Goal: Communication & Community: Answer question/provide support

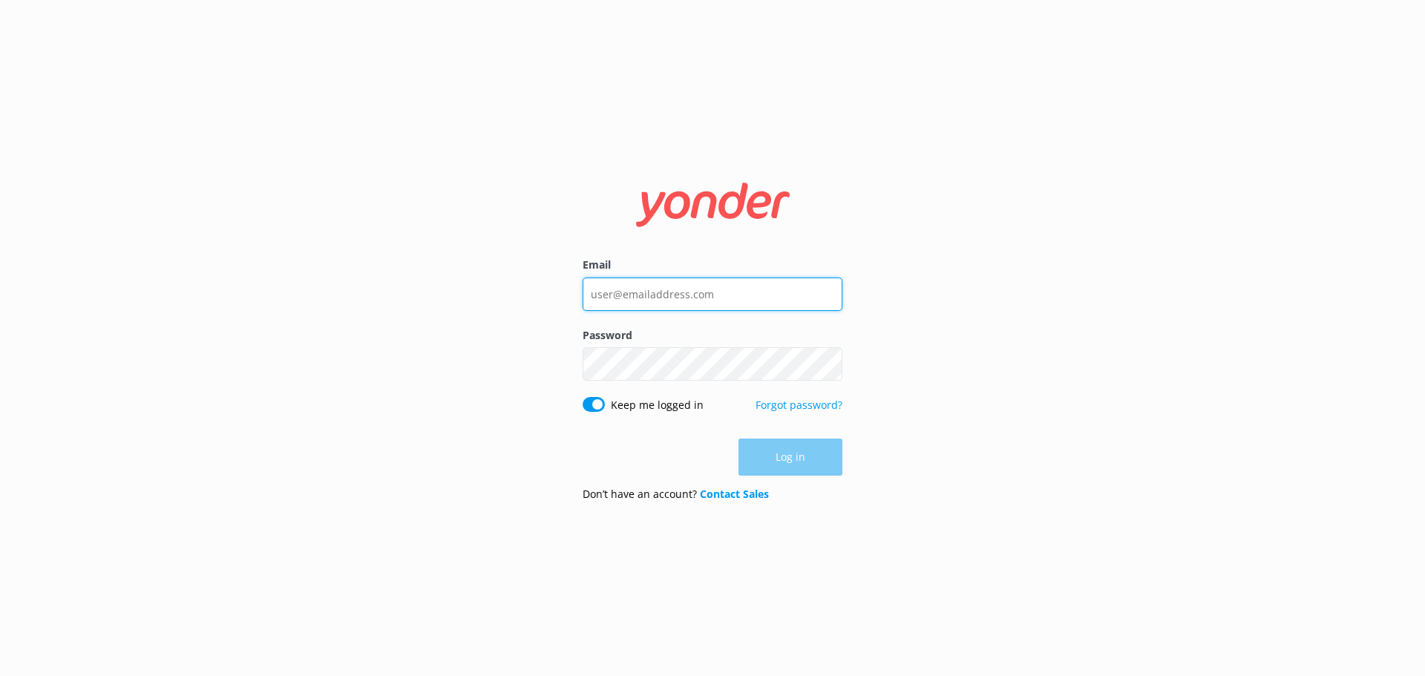
type input "[EMAIL_ADDRESS][DOMAIN_NAME]"
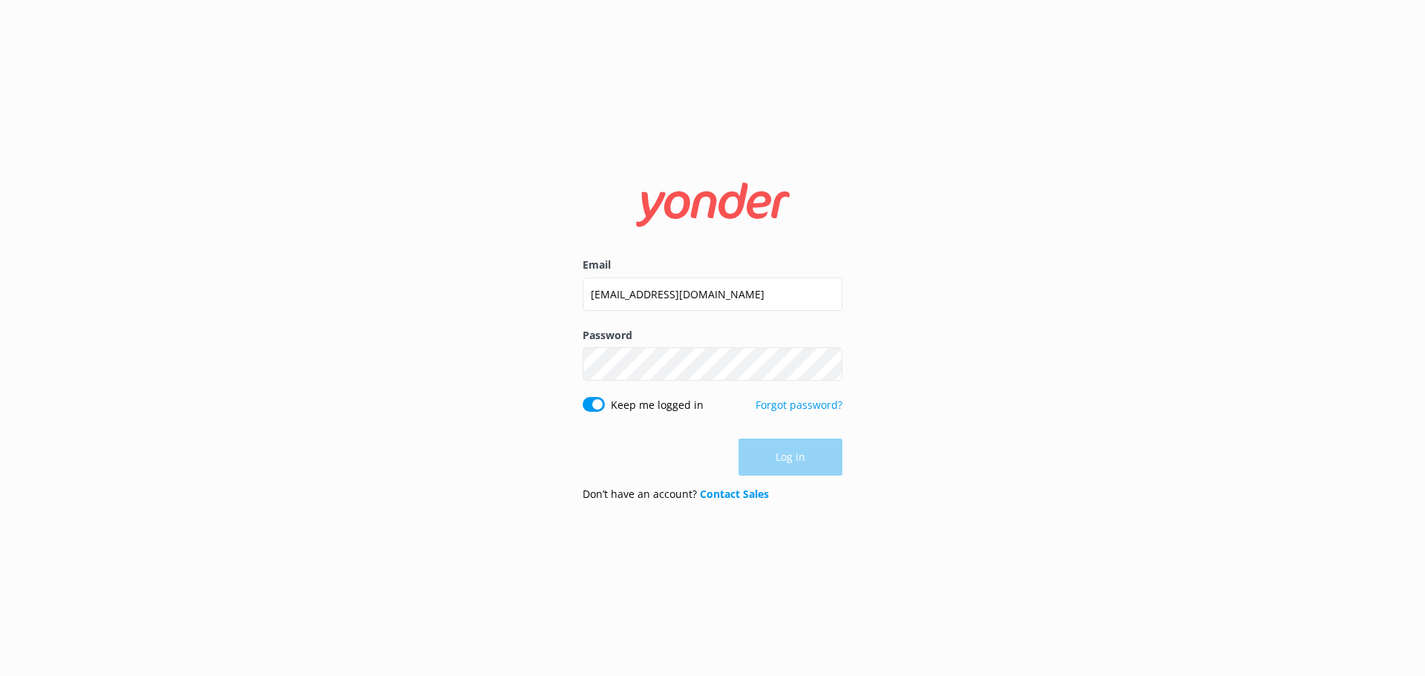
click at [821, 462] on div "Log in" at bounding box center [713, 457] width 260 height 37
click at [824, 509] on form "Email [EMAIL_ADDRESS][DOMAIN_NAME] Password Show password Keep me logged in For…" at bounding box center [713, 338] width 260 height 353
click at [786, 460] on button "Log in" at bounding box center [791, 458] width 104 height 37
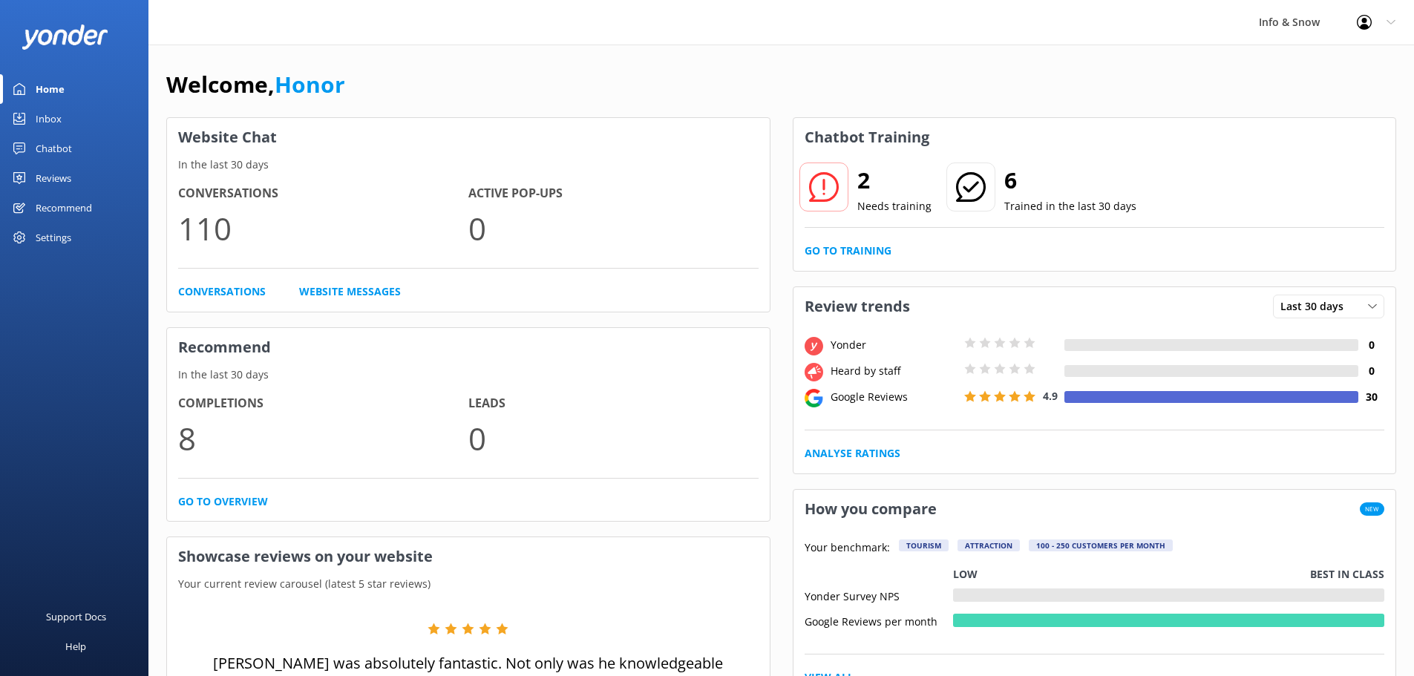
drag, startPoint x: 49, startPoint y: 119, endPoint x: 51, endPoint y: 131, distance: 12.1
click at [49, 119] on div "Inbox" at bounding box center [49, 119] width 26 height 30
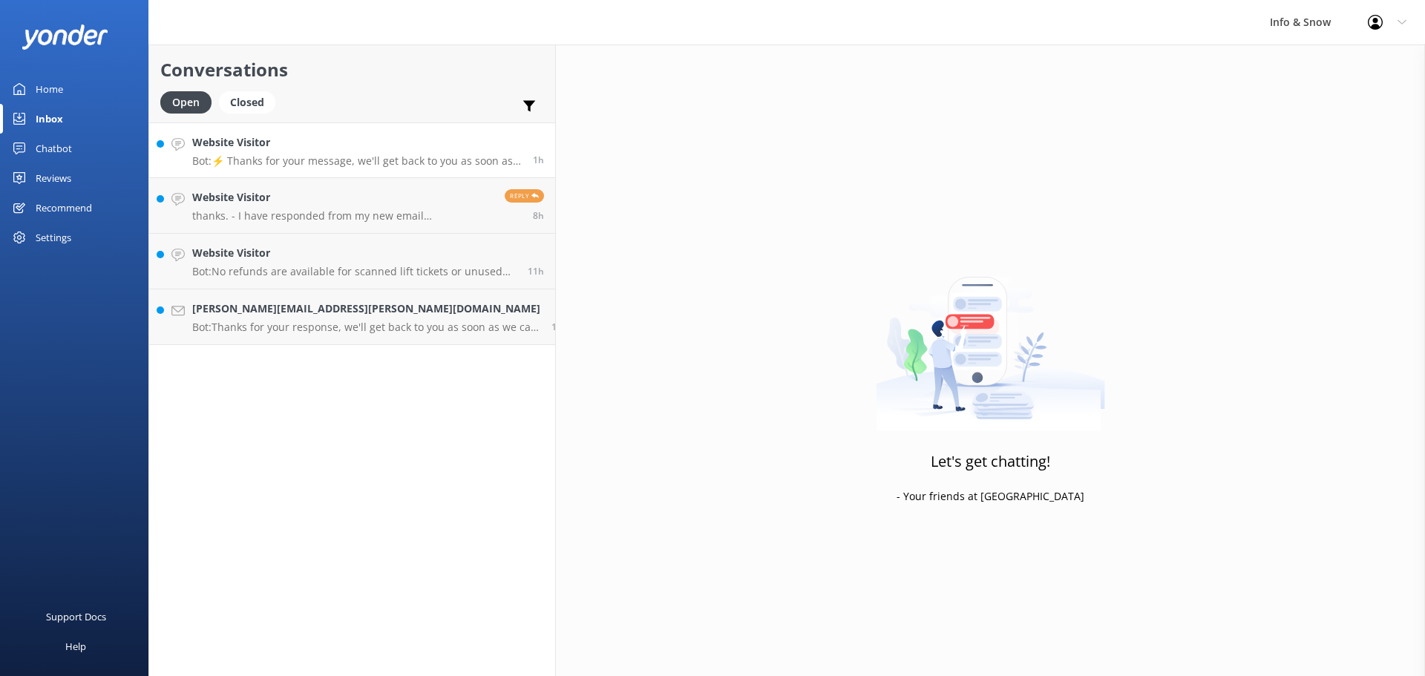
click at [327, 169] on link "Website Visitor Bot: ⚡ Thanks for your message, we'll get back to you as soon a…" at bounding box center [352, 150] width 406 height 56
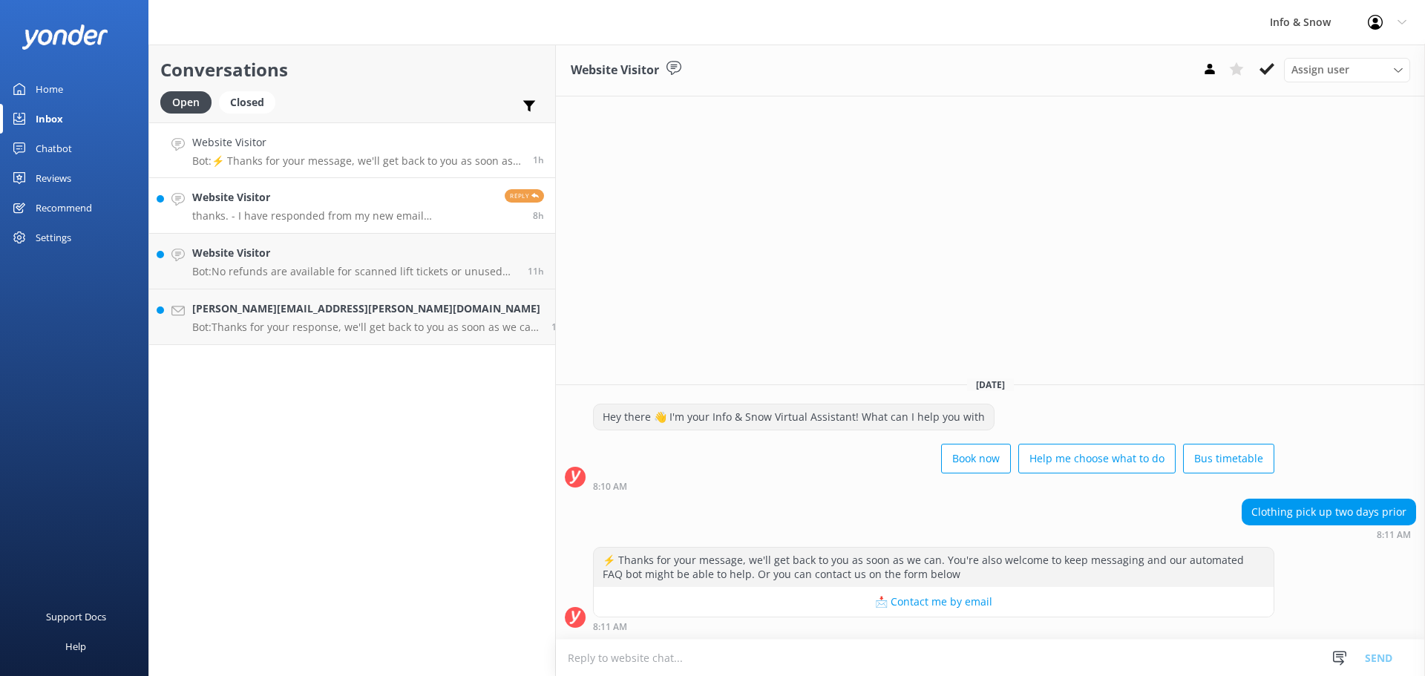
click at [341, 207] on div "Website Visitor thanks. - I have responded from my new email lucyabosworth@gmai…" at bounding box center [342, 205] width 301 height 33
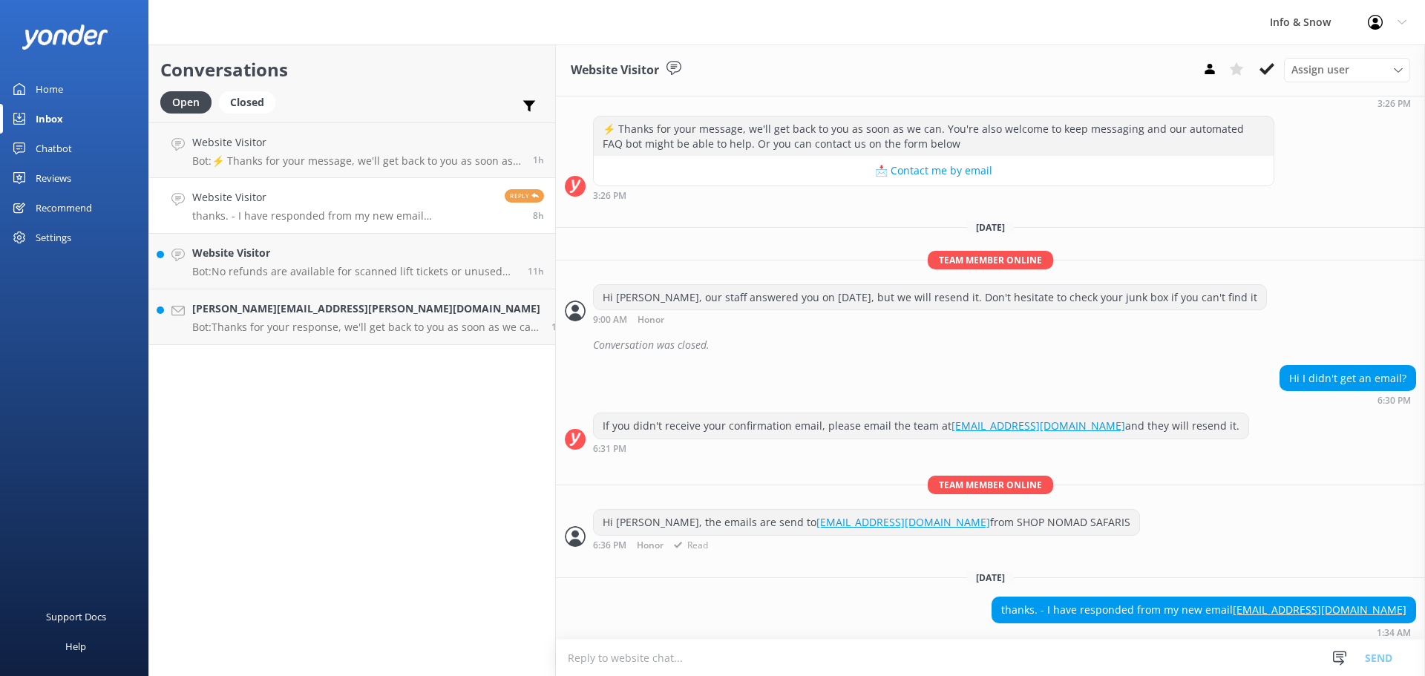
scroll to position [309, 0]
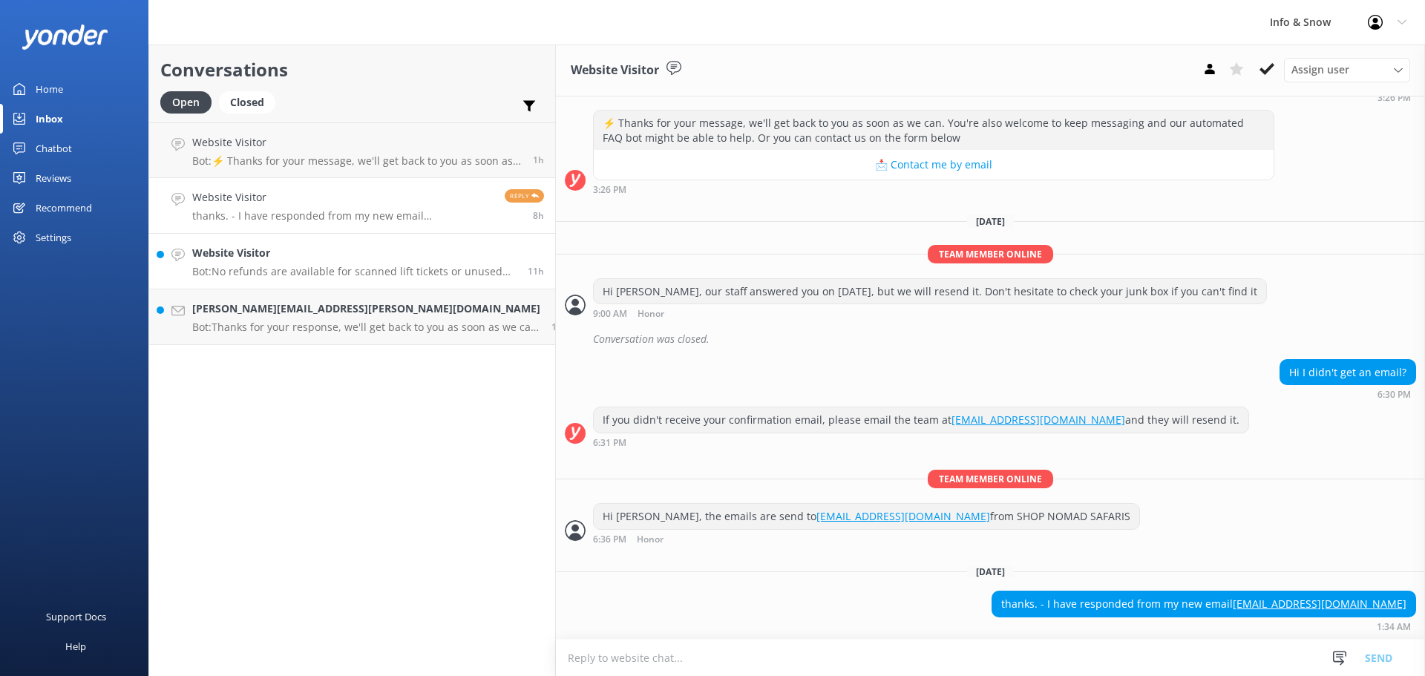
click at [286, 270] on p "Bot: No refunds are available for scanned lift tickets or unused portions of pa…" at bounding box center [354, 271] width 324 height 13
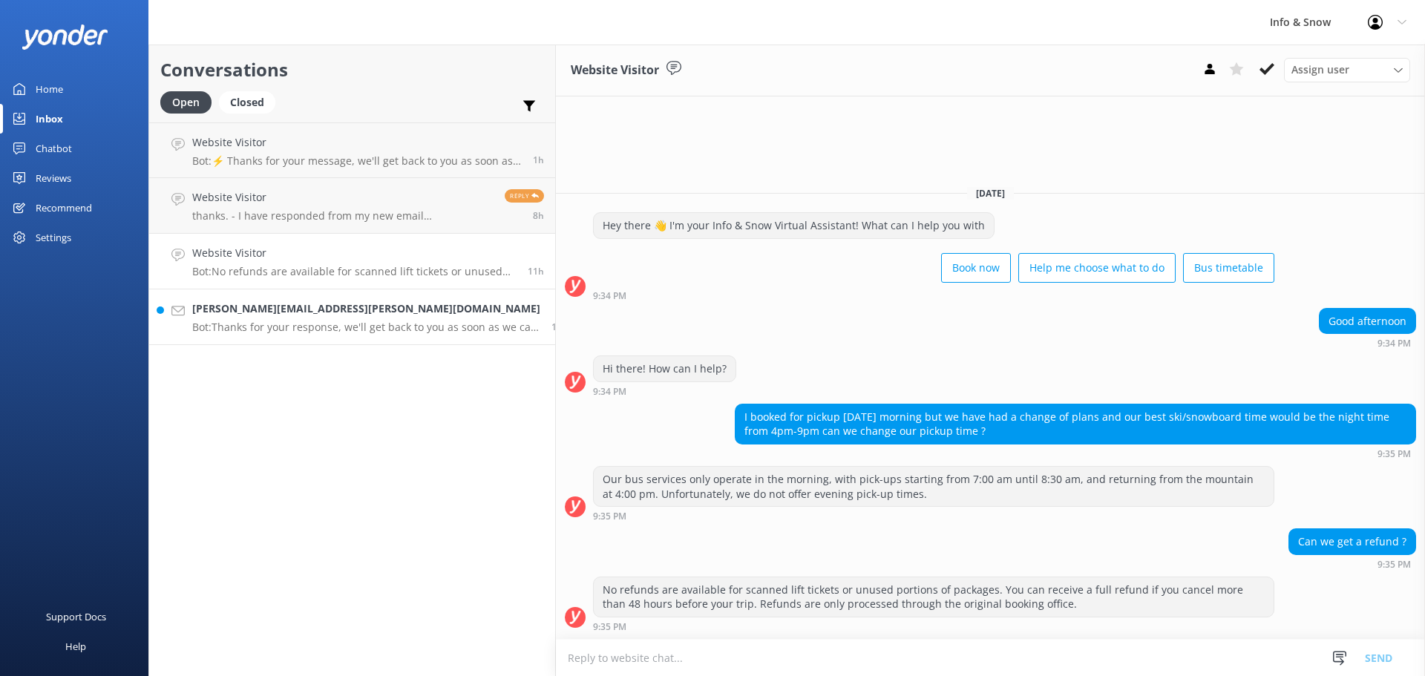
click at [306, 336] on link "Emma.omara@live.com.au Bot: Thanks for your response, we'll get back to you as …" at bounding box center [352, 318] width 406 height 56
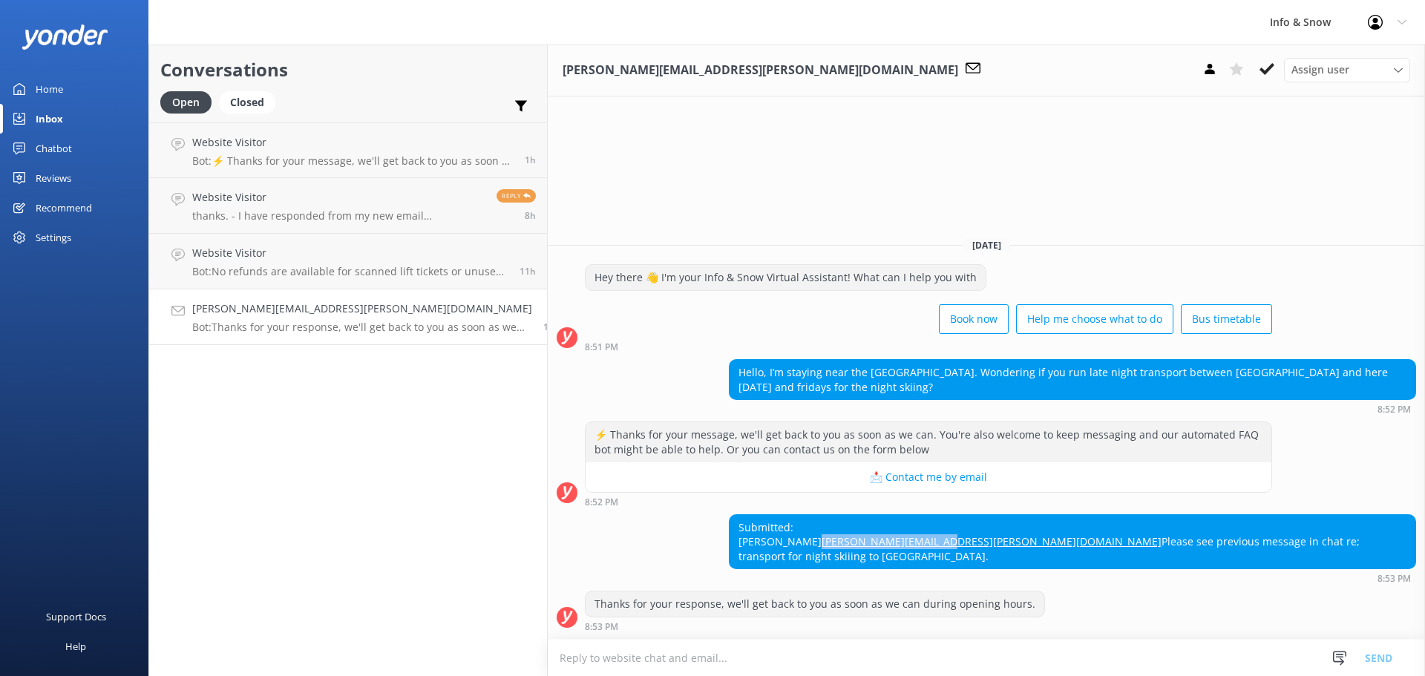
drag, startPoint x: 1142, startPoint y: 543, endPoint x: 1004, endPoint y: 543, distance: 138.1
click at [1004, 543] on div "Submitted: Emma Emma.omara@live.com.au Please see previous message in chat re; …" at bounding box center [1073, 542] width 686 height 54
copy link "Emma.omara@live.com.au"
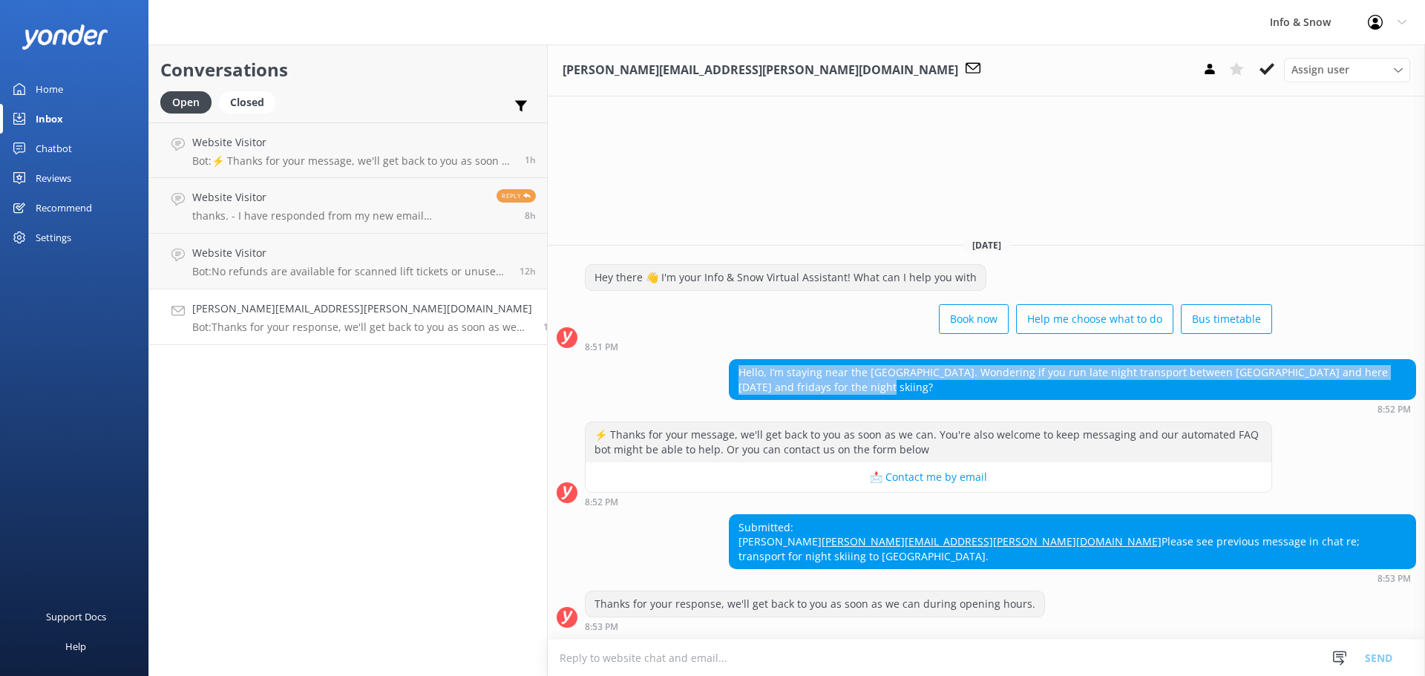
drag, startPoint x: 739, startPoint y: 373, endPoint x: 653, endPoint y: 356, distance: 87.1
click at [730, 360] on div "Hello, I’m staying near the Hilton. Wondering if you run late night transport b…" at bounding box center [1073, 379] width 686 height 39
copy div "Hello, I’m staying near the Hilton. Wondering if you run late night transport b…"
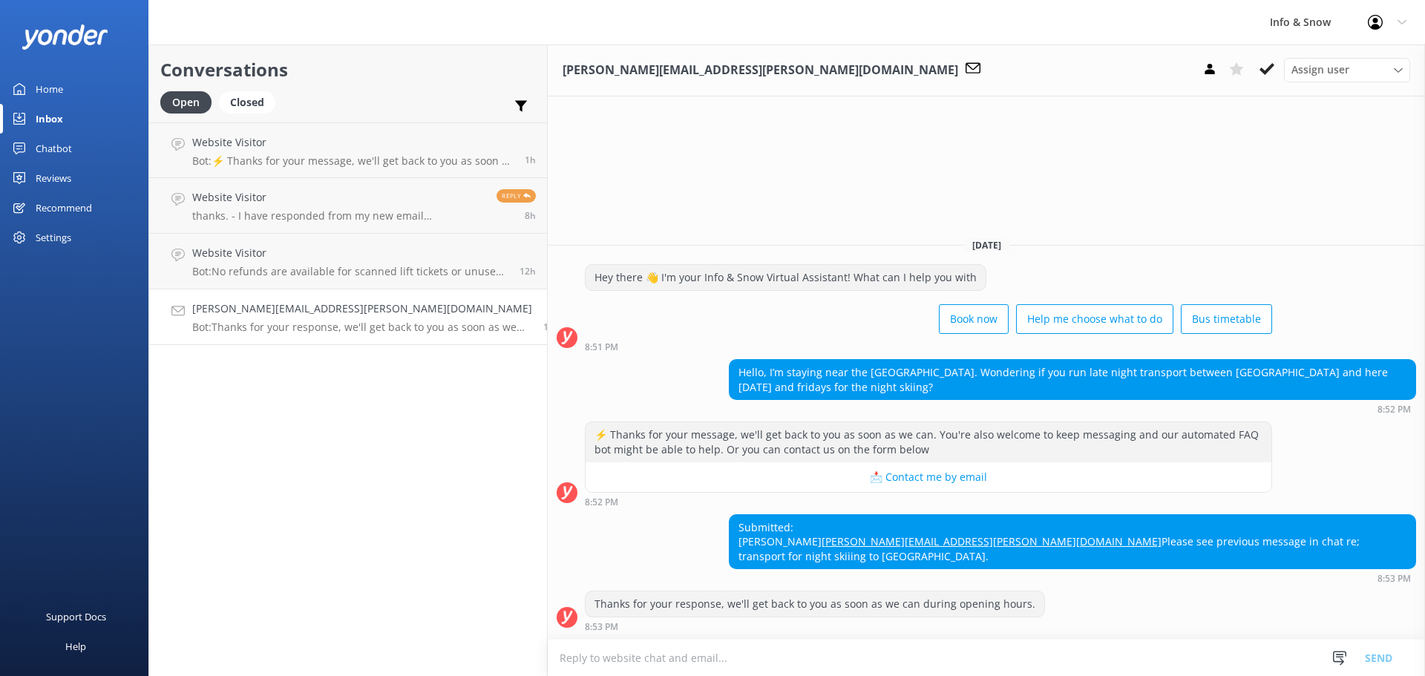
click at [556, 514] on div "Submitted: Emma Emma.omara@live.com.au Please see previous message in chat re; …" at bounding box center [987, 549] width 878 height 70
click at [295, 333] on p "Bot: Thanks for your response, we'll get back to you as soon as we can during o…" at bounding box center [362, 327] width 340 height 13
click at [352, 324] on p "Bot: Thanks for your response, we'll get back to you as soon as we can during o…" at bounding box center [362, 327] width 340 height 13
click at [604, 659] on textarea at bounding box center [987, 658] width 878 height 36
click at [1351, 66] on div "Assign user" at bounding box center [1347, 70] width 119 height 16
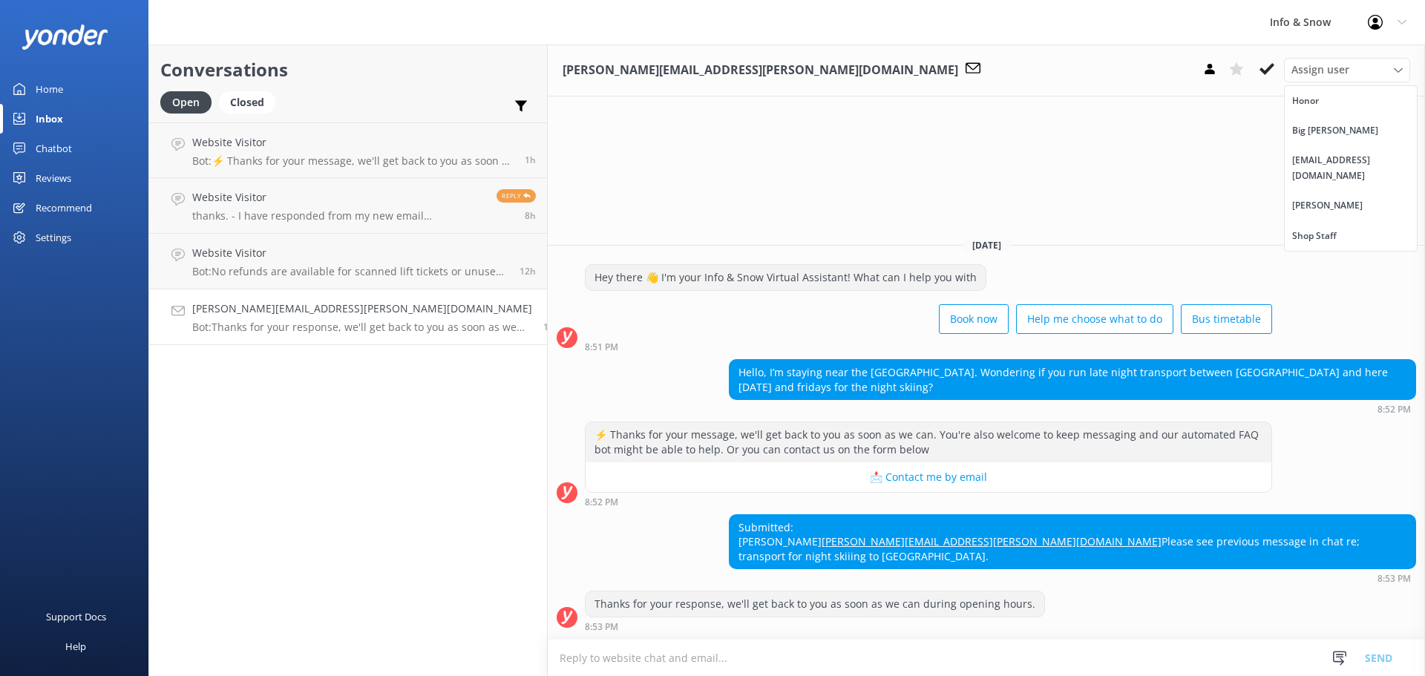
click at [1132, 50] on div "Emma.omara@live.com.au Assign user Honor Big Steve service@nomadsafaris.co.nz D…" at bounding box center [987, 71] width 878 height 52
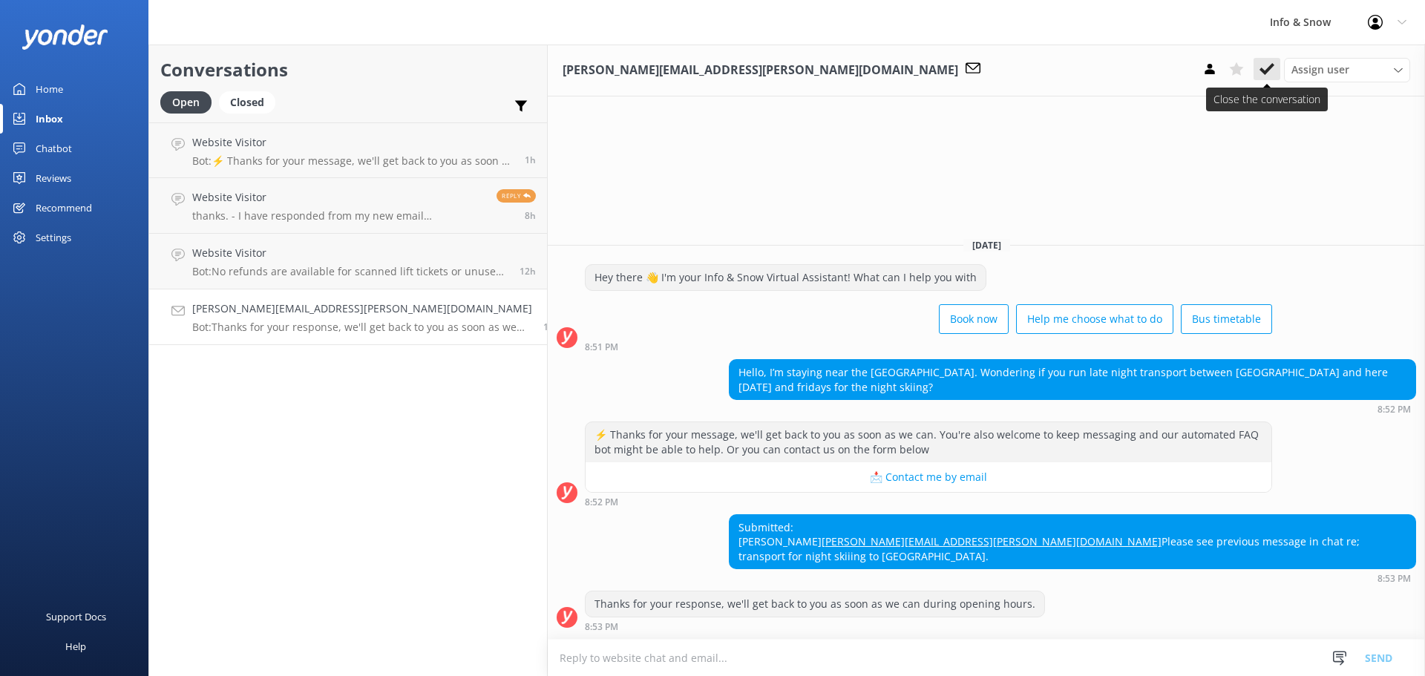
click at [1268, 69] on use at bounding box center [1267, 69] width 15 height 12
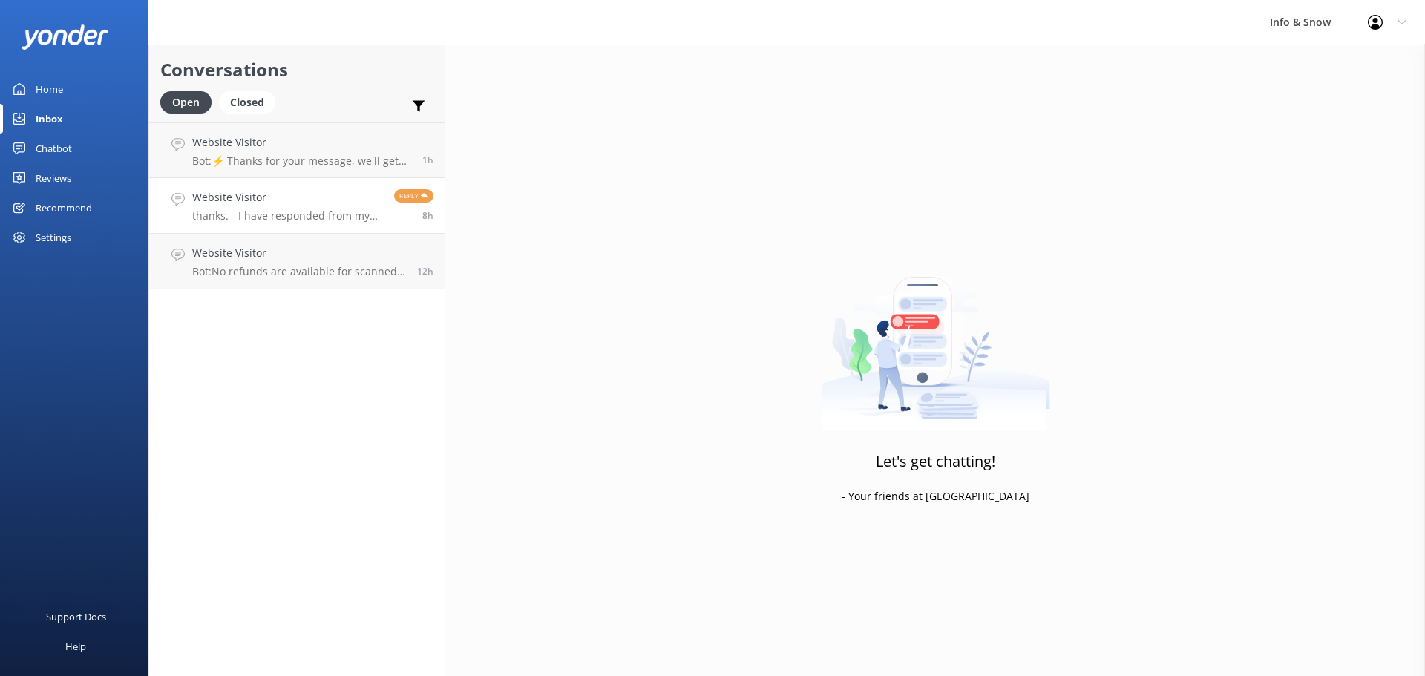
click at [306, 220] on p "thanks. - I have responded from my new email lucyabosworth@gmail.com" at bounding box center [287, 215] width 191 height 13
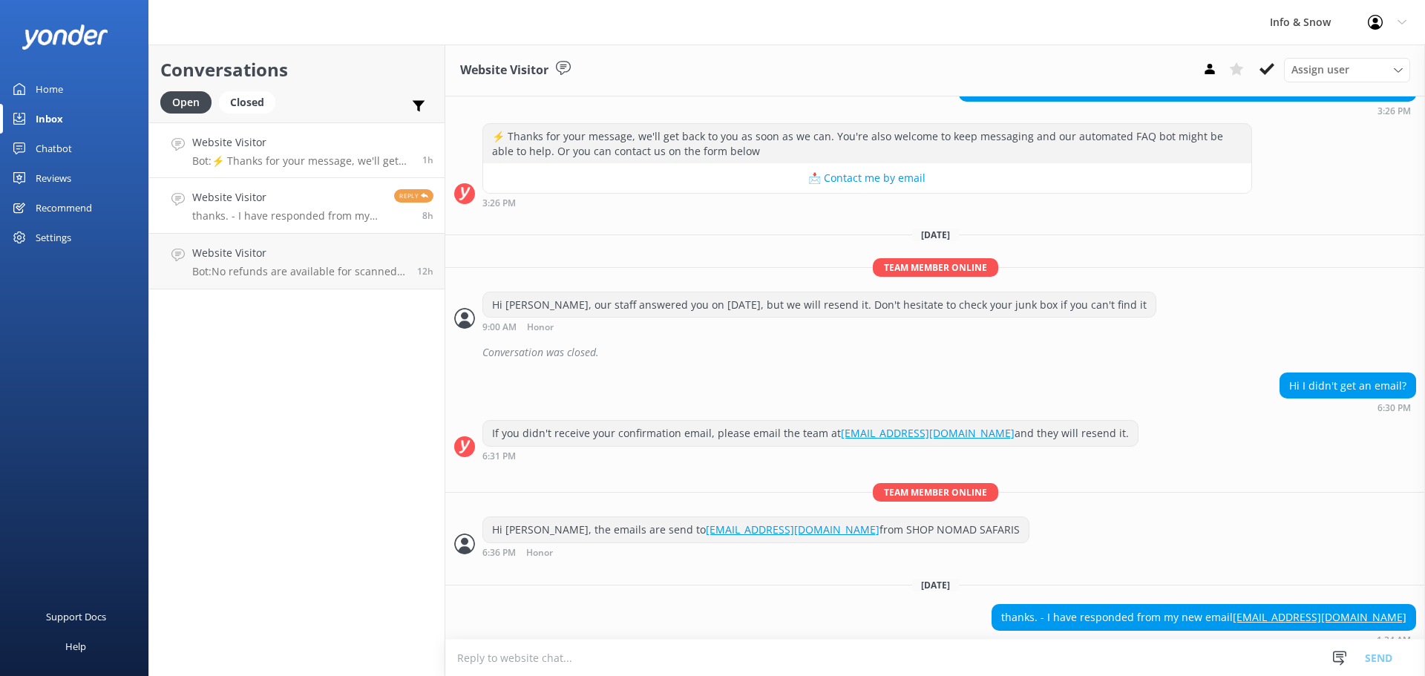
scroll to position [309, 0]
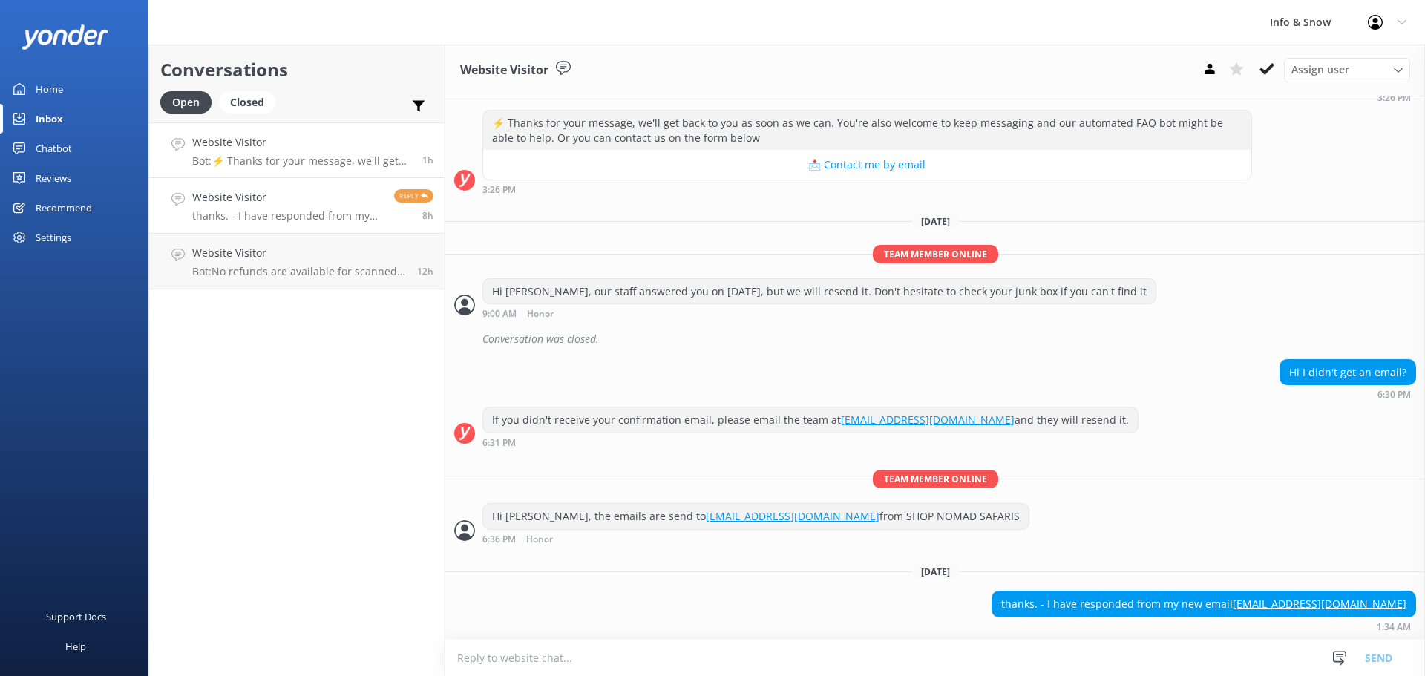
click at [306, 167] on p "Bot: ⚡ Thanks for your message, we'll get back to you as soon as we can. You're…" at bounding box center [301, 160] width 219 height 13
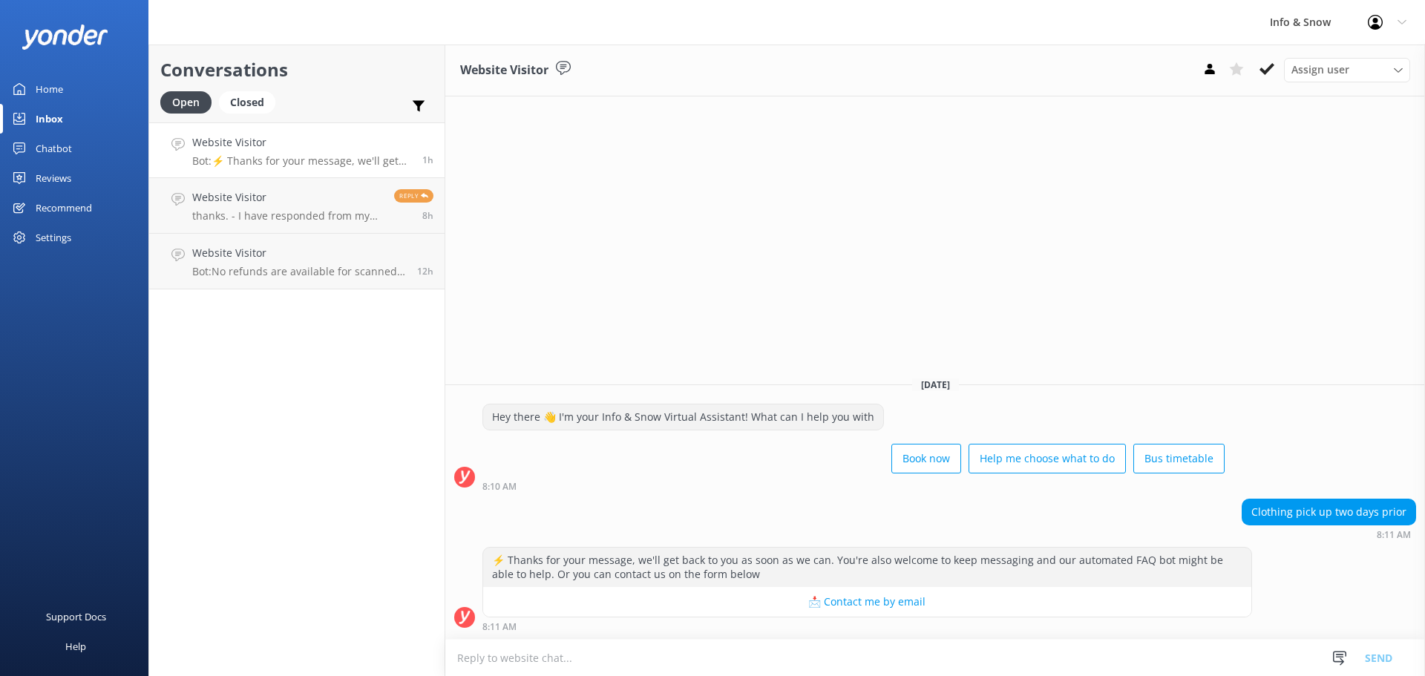
click at [664, 655] on textarea at bounding box center [935, 658] width 980 height 36
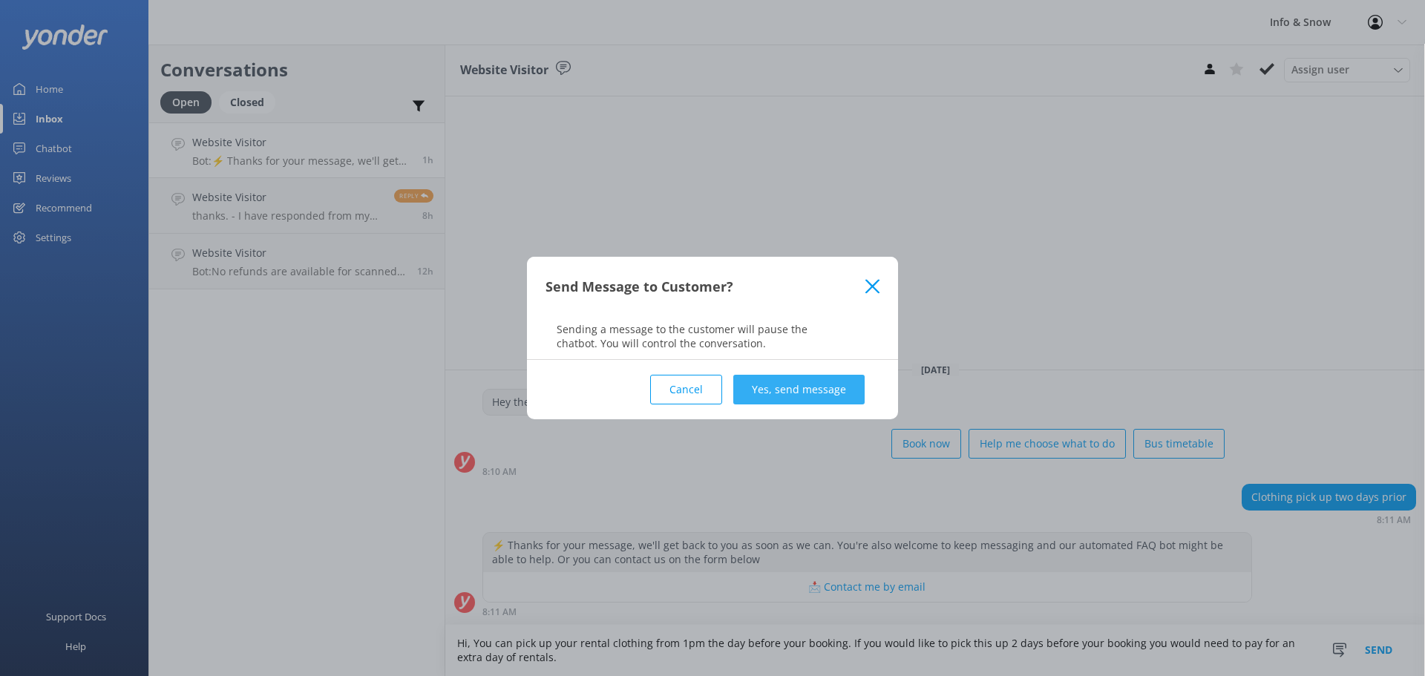
type textarea "Hi, You can pick up your rental clothing from 1pm the day before your booking. …"
click at [808, 388] on button "Yes, send message" at bounding box center [798, 390] width 131 height 30
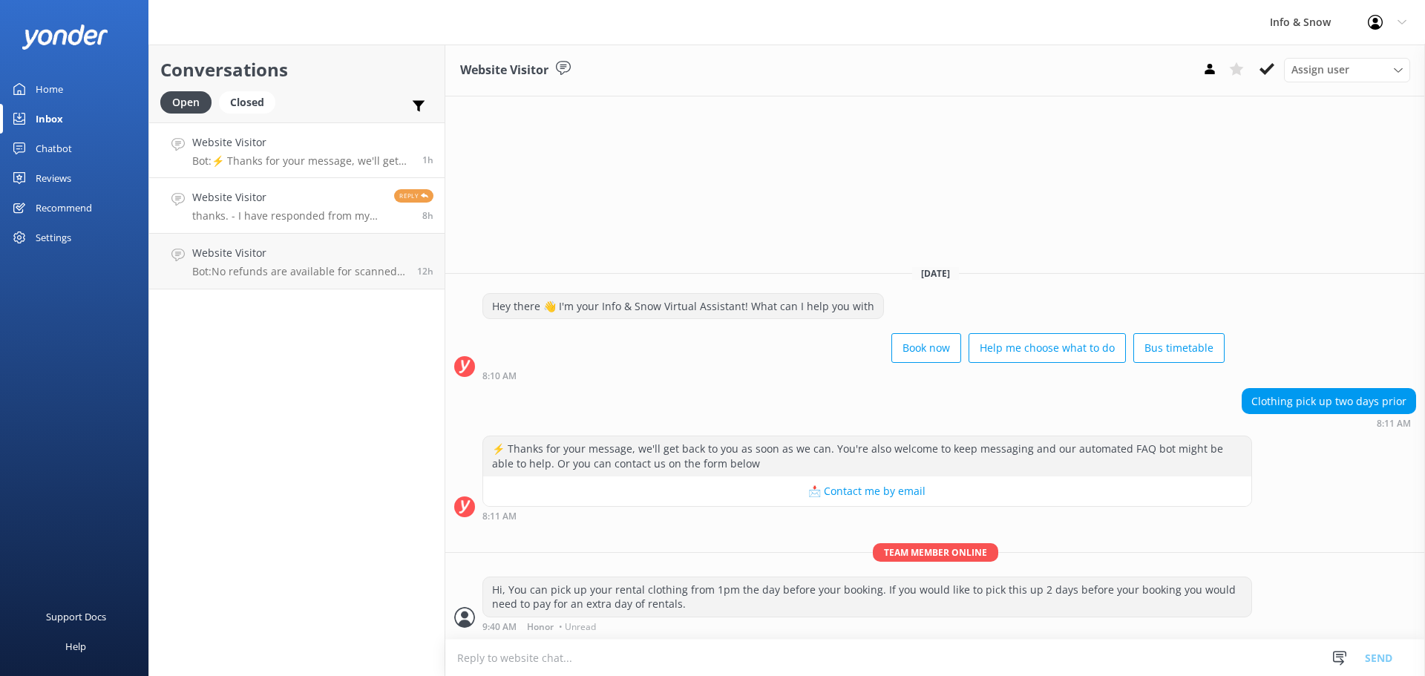
click at [269, 213] on p "thanks. - I have responded from my new email lucyabosworth@gmail.com" at bounding box center [287, 215] width 191 height 13
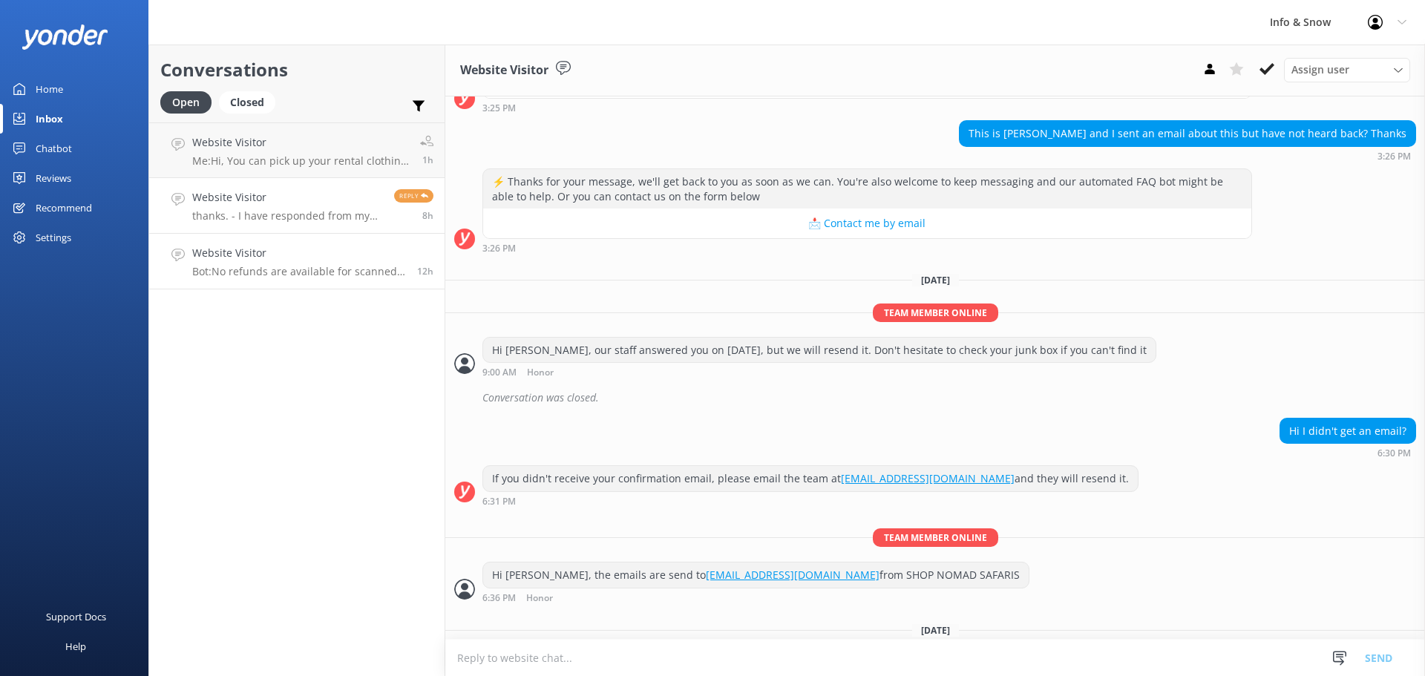
scroll to position [309, 0]
